Goal: Task Accomplishment & Management: Use online tool/utility

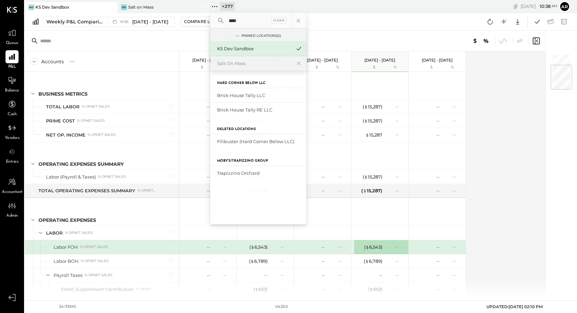
scroll to position [102, 0]
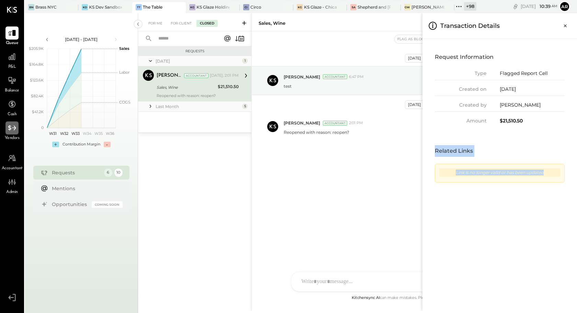
click at [10, 130] on icon at bounding box center [12, 127] width 8 height 5
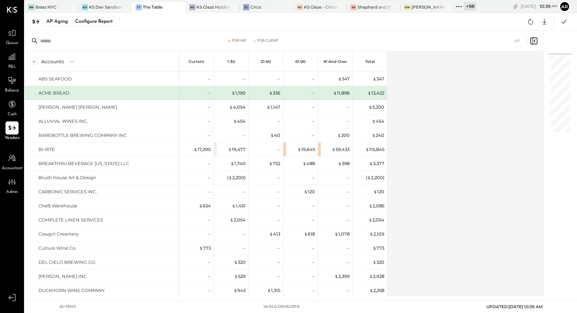
click at [70, 15] on div "AP Aging Configure Report Google Sheets Excel" at bounding box center [301, 22] width 553 height 18
click at [74, 23] on div "Configure Report" at bounding box center [93, 21] width 43 height 9
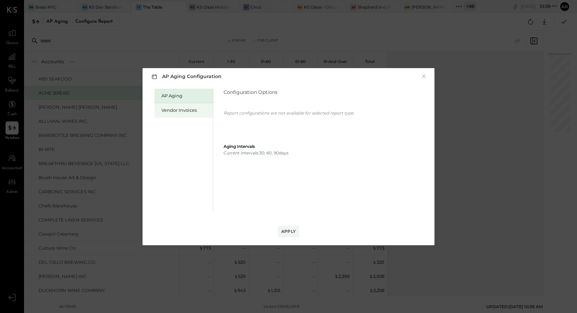
click at [195, 114] on div "Vendor Invoices" at bounding box center [184, 110] width 58 height 14
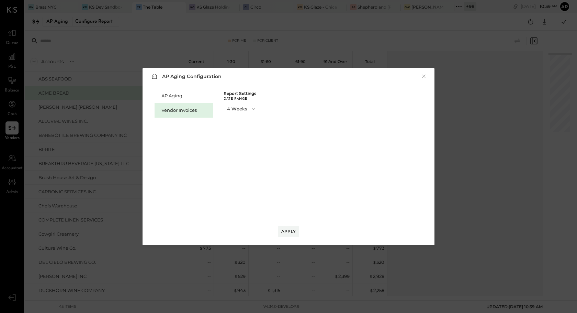
click at [233, 109] on button "4 Weeks" at bounding box center [242, 108] width 36 height 13
click at [234, 131] on span "13 Weeks" at bounding box center [238, 133] width 18 height 4
click at [292, 234] on button "Apply" at bounding box center [288, 231] width 21 height 11
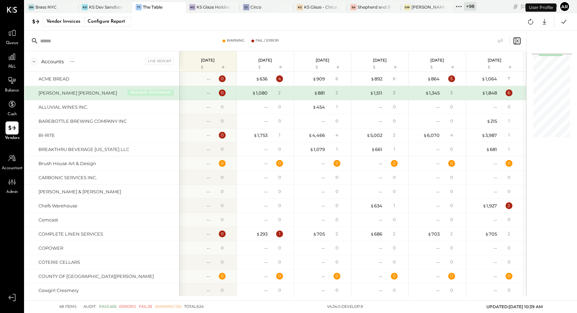
click at [150, 91] on button "REQUEST STATEMENT" at bounding box center [150, 92] width 46 height 6
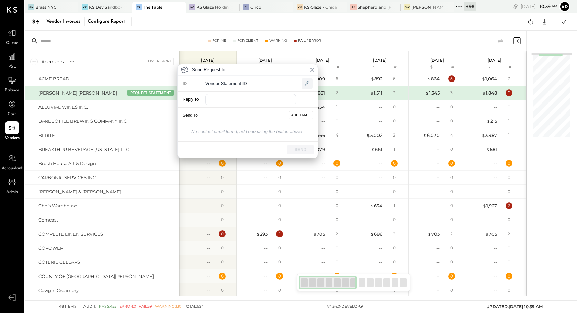
click at [307, 84] on icon "button" at bounding box center [306, 83] width 3 height 5
drag, startPoint x: 273, startPoint y: 85, endPoint x: 184, endPoint y: 85, distance: 89.0
click at [184, 85] on div "**********" at bounding box center [248, 83] width 140 height 15
type input "*"
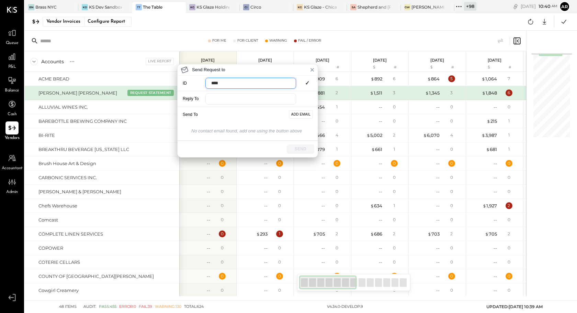
type input "*****"
drag, startPoint x: 256, startPoint y: 82, endPoint x: 190, endPoint y: 82, distance: 66.0
click at [190, 82] on div "ID ***** ✓" at bounding box center [248, 83] width 140 height 15
click at [310, 70] on icon at bounding box center [312, 69] width 5 height 5
